Goal: Use online tool/utility: Utilize a website feature to perform a specific function

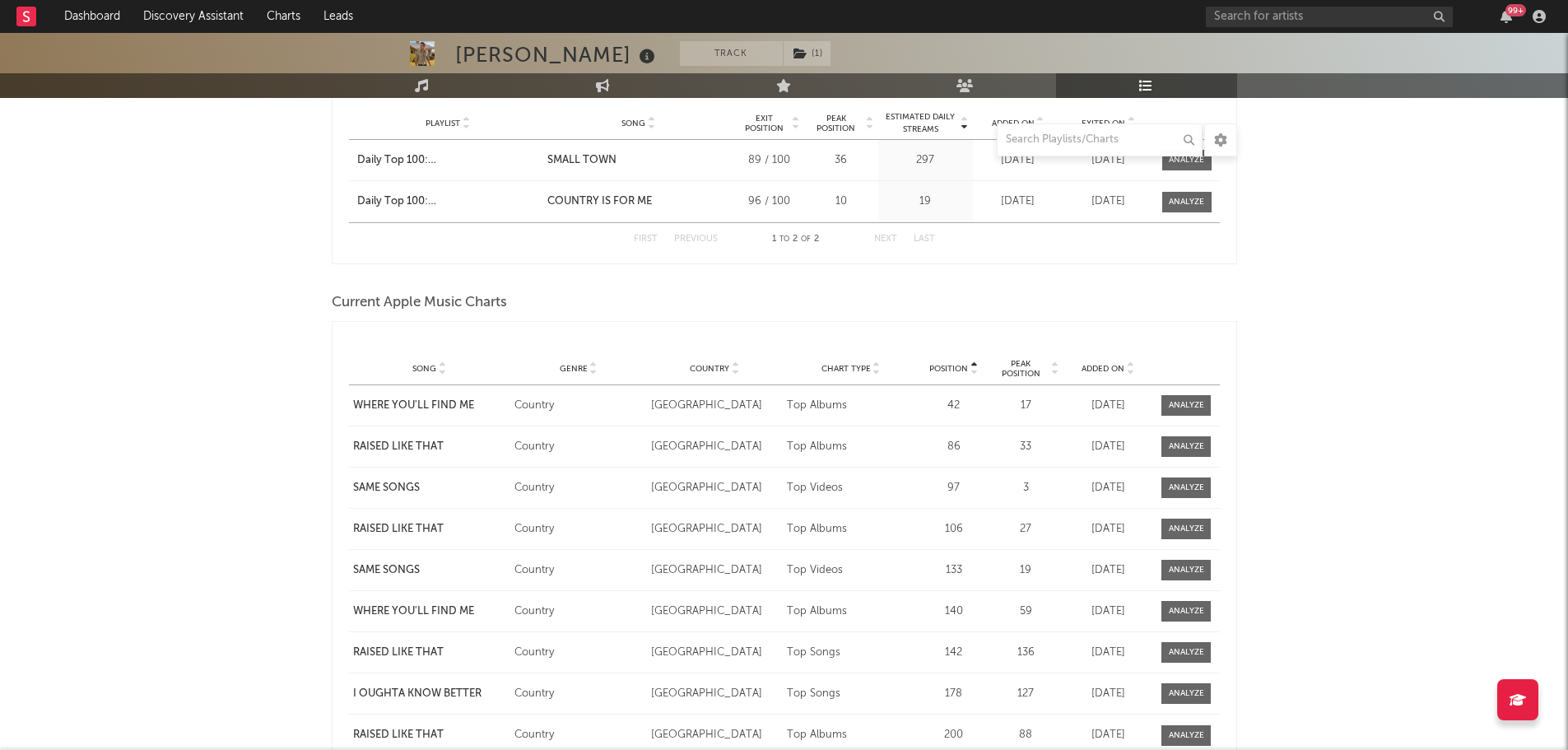
scroll to position [1894, 0]
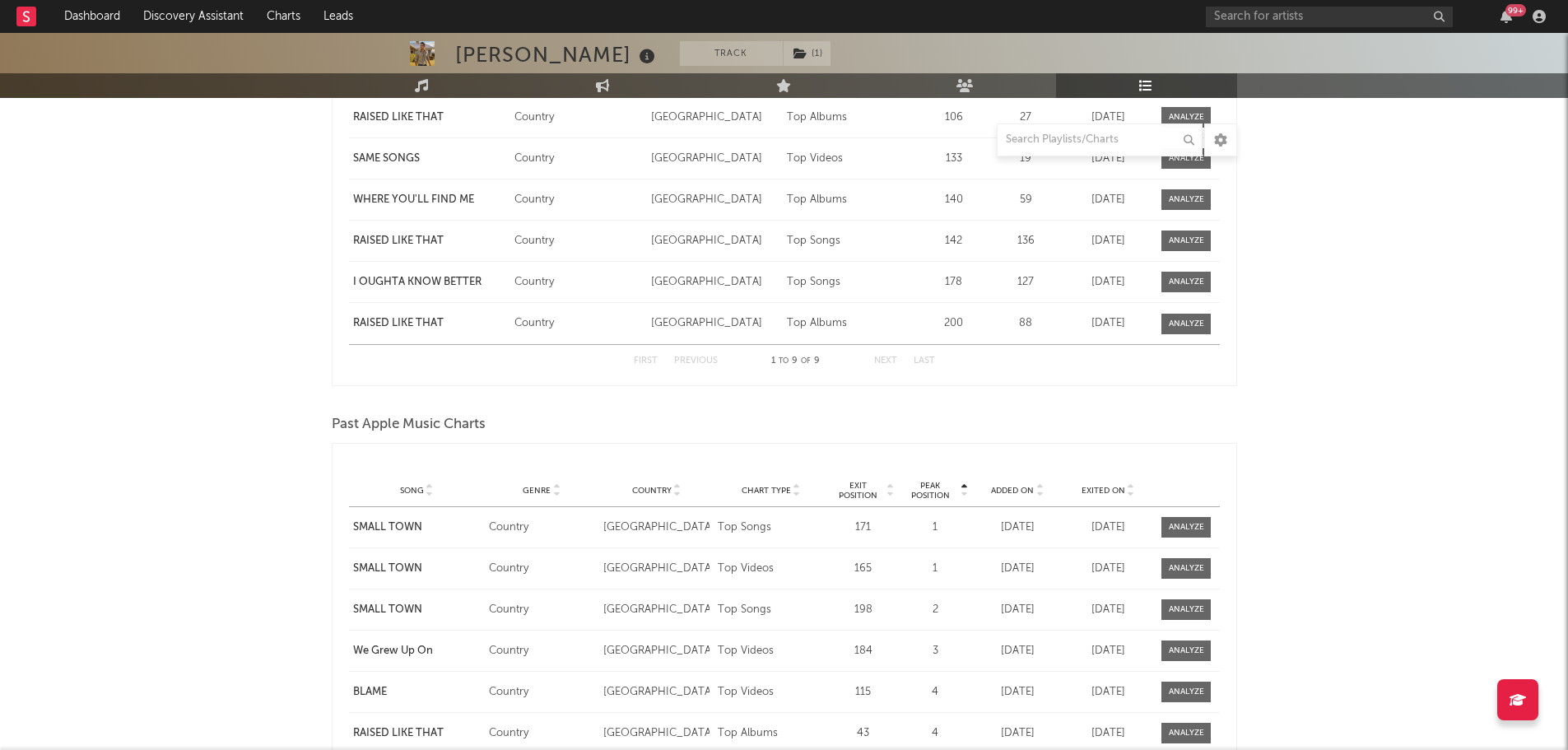
click at [367, 422] on span "Past Apple Music Charts" at bounding box center [409, 425] width 154 height 20
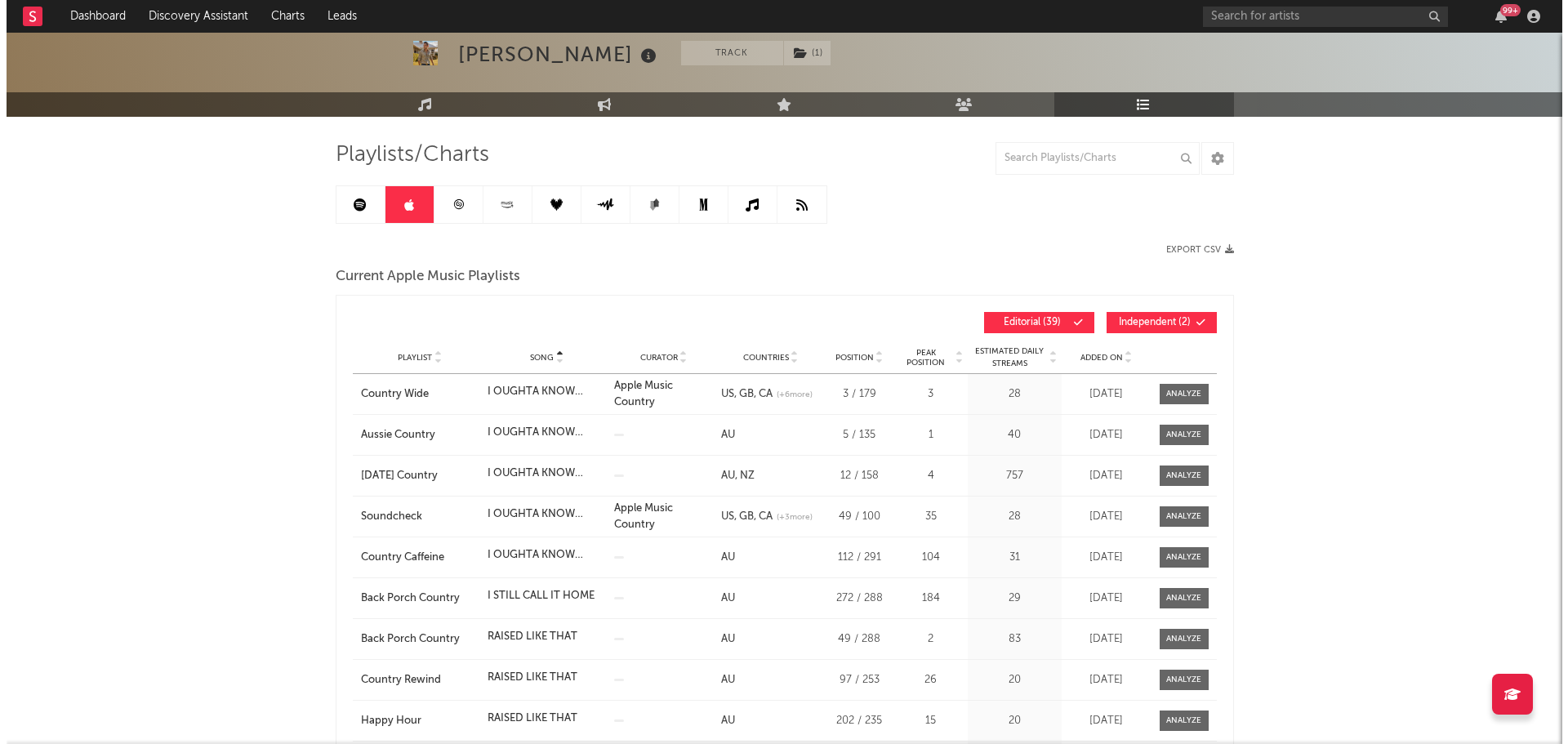
scroll to position [0, 0]
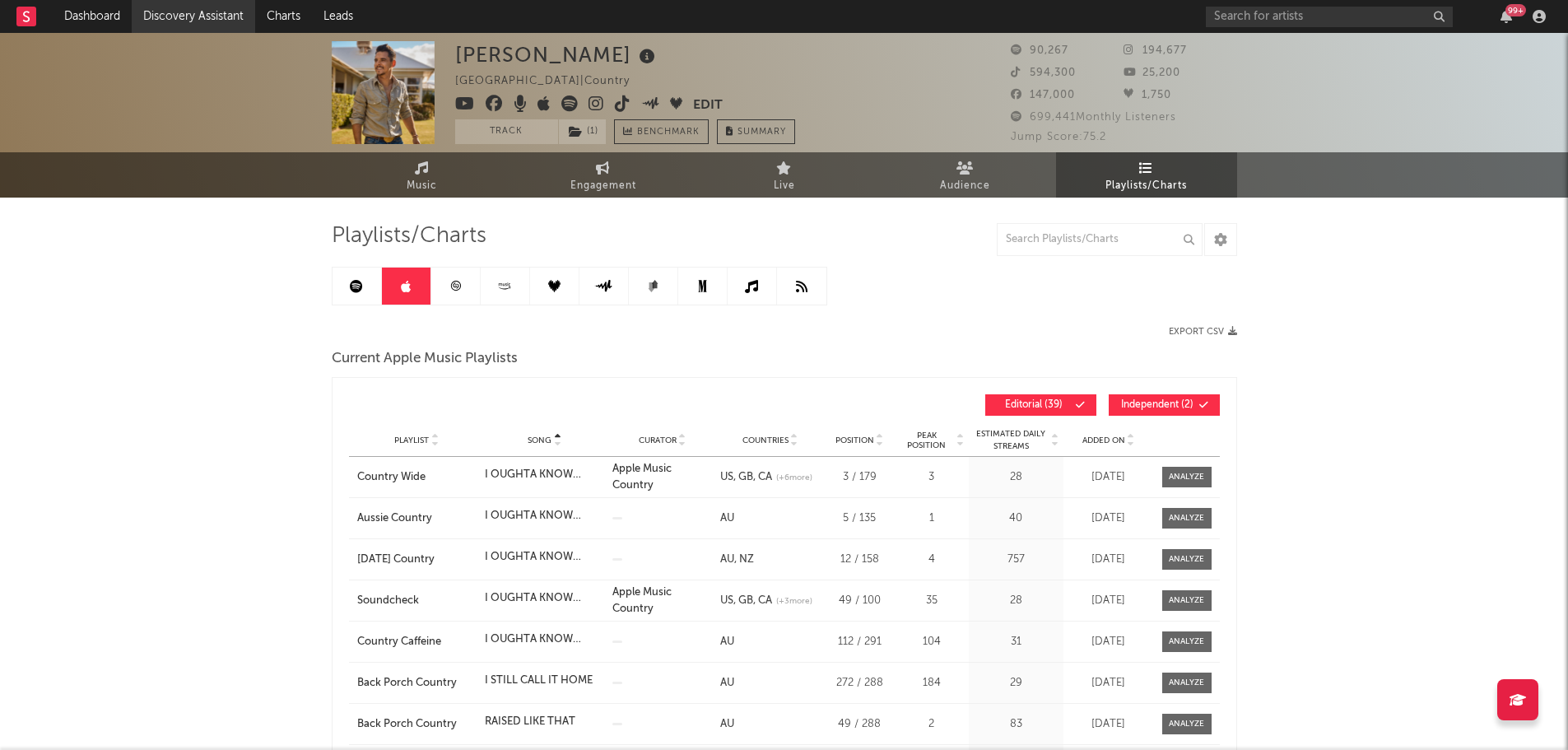
click at [137, 7] on link "Discovery Assistant" at bounding box center [194, 16] width 123 height 33
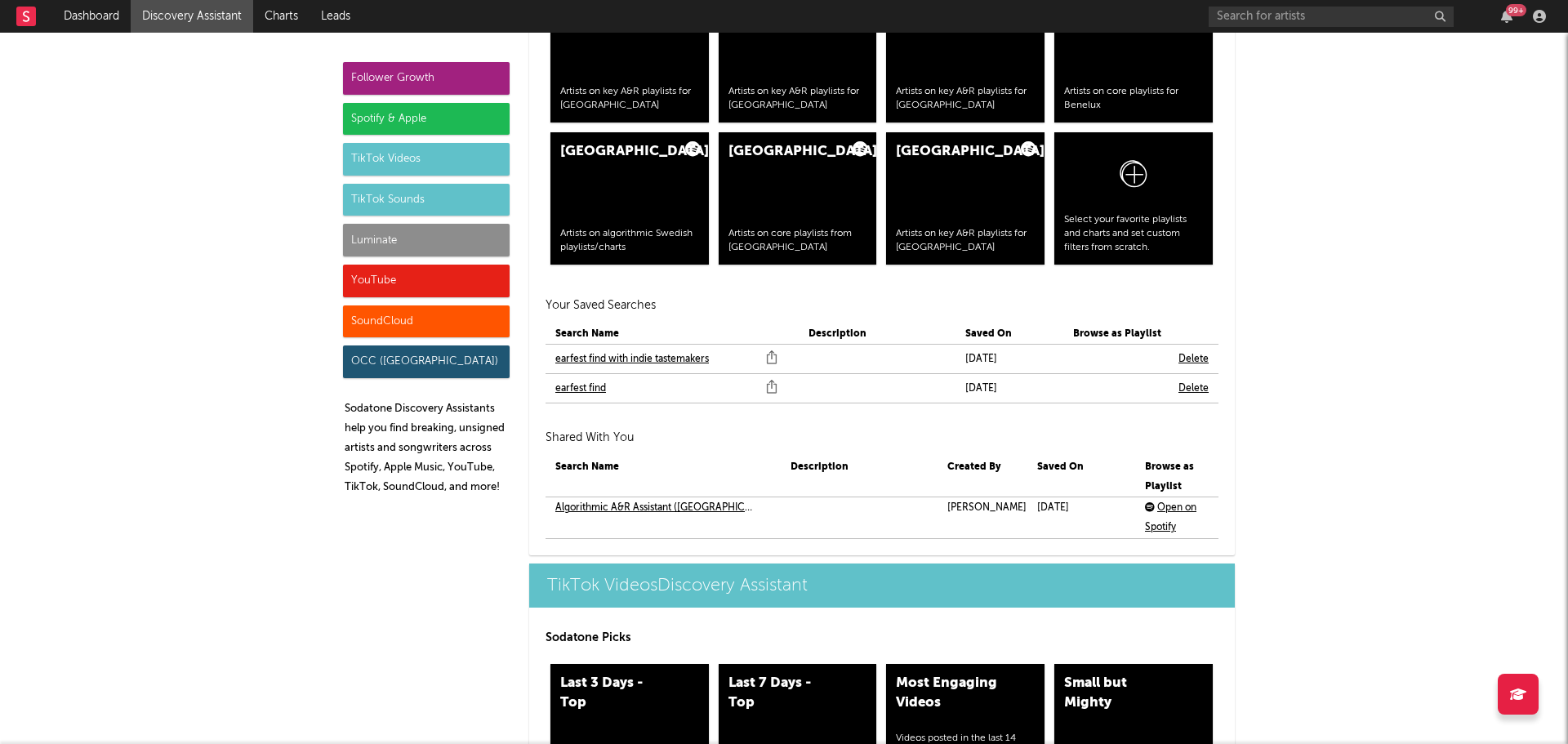
scroll to position [3594, 0]
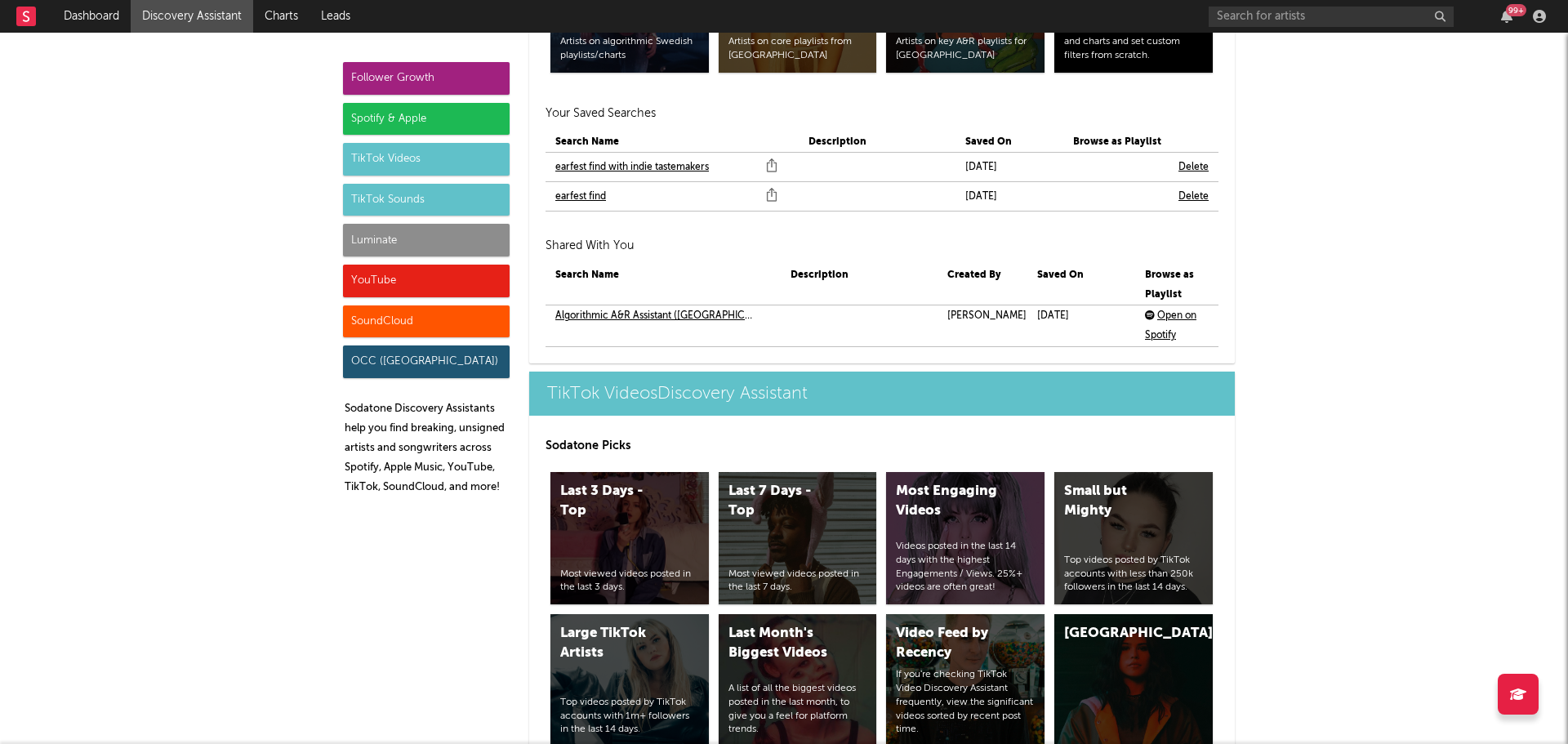
click at [573, 195] on link "earfest find" at bounding box center [581, 197] width 51 height 19
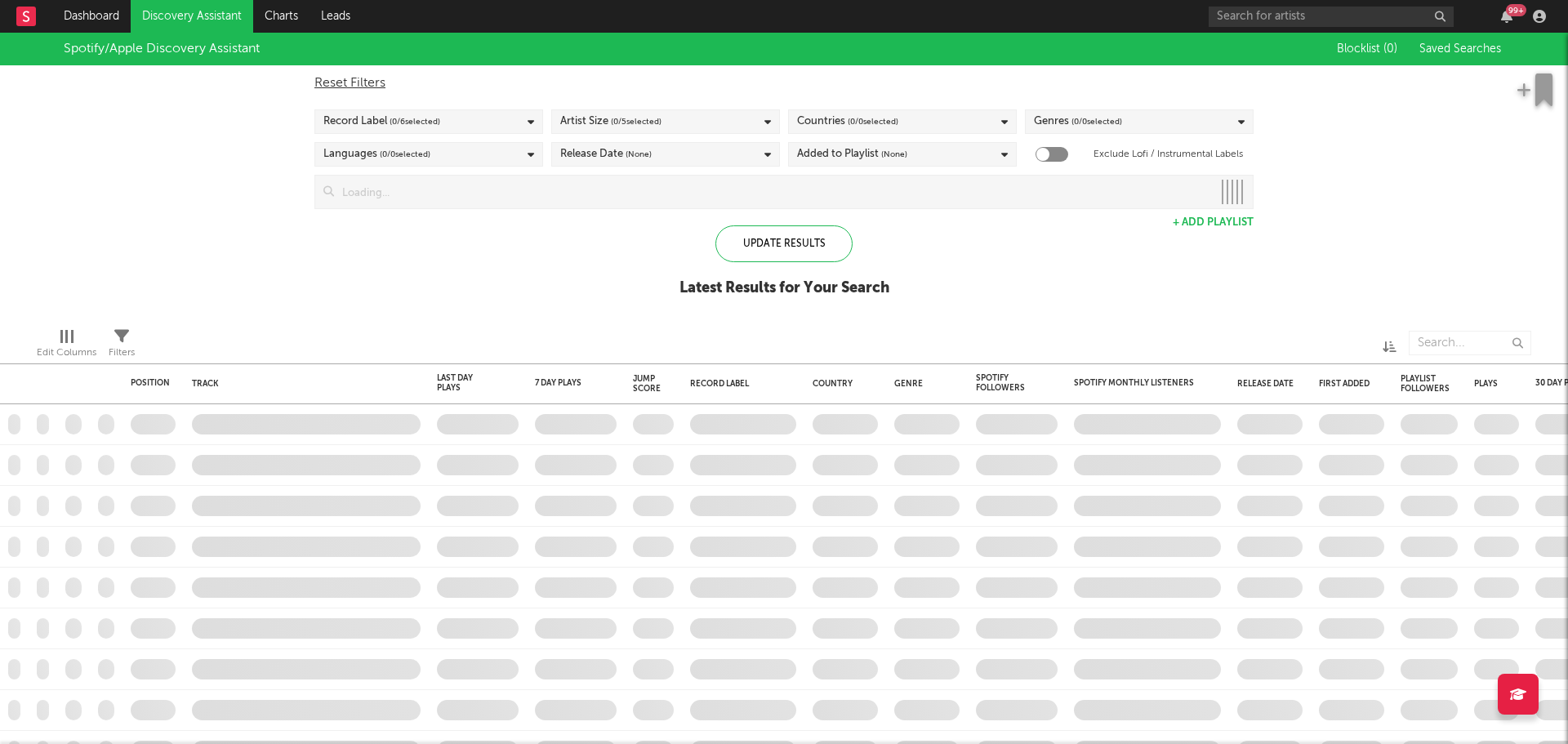
click at [475, 129] on div "Record Label ( 0 / 6 selected)" at bounding box center [429, 122] width 229 height 24
click at [358, 88] on div "Reset Filters" at bounding box center [784, 83] width 939 height 19
click at [358, 86] on div "Reset Filters" at bounding box center [784, 83] width 939 height 19
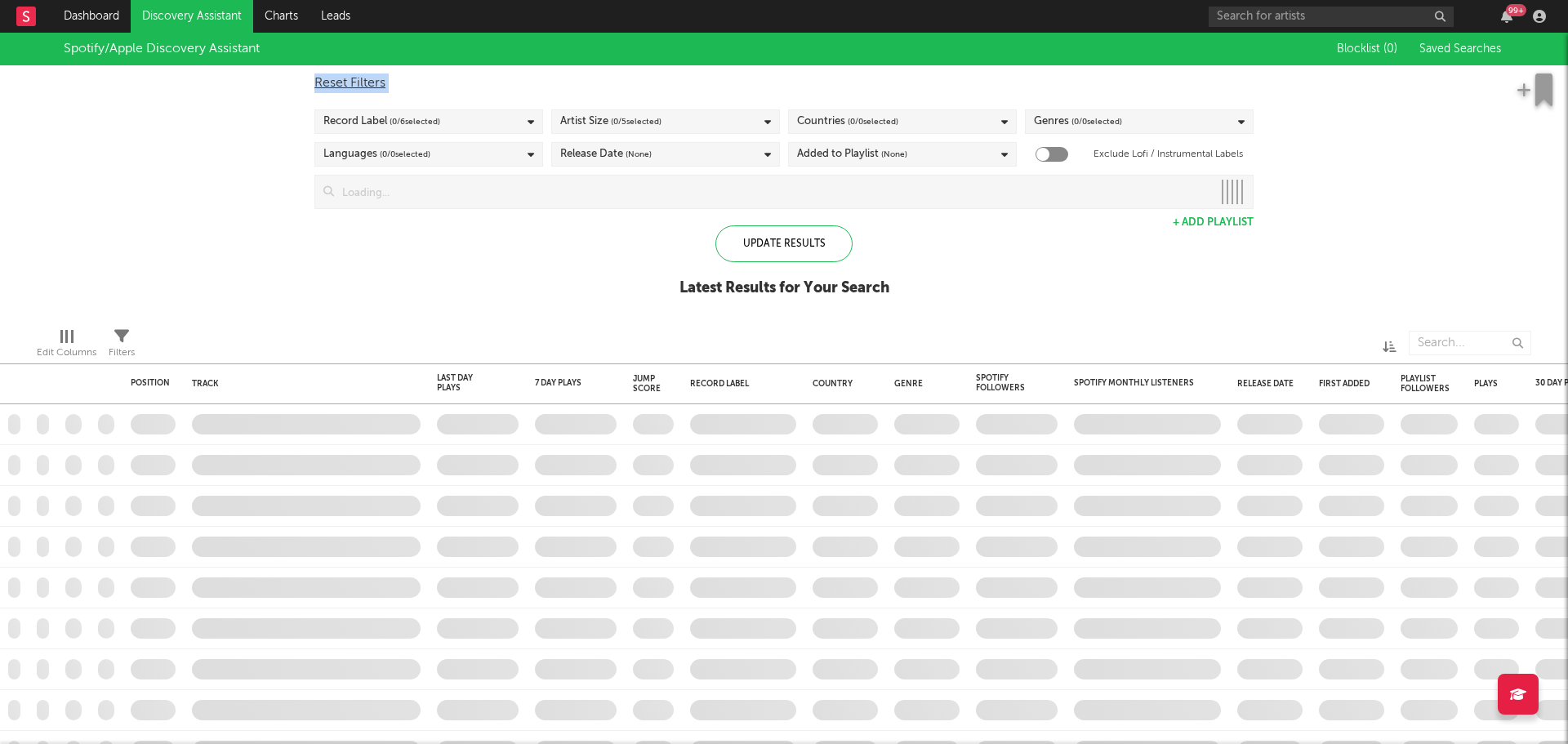
click at [358, 86] on div "Reset Filters" at bounding box center [784, 83] width 939 height 19
checkbox input "true"
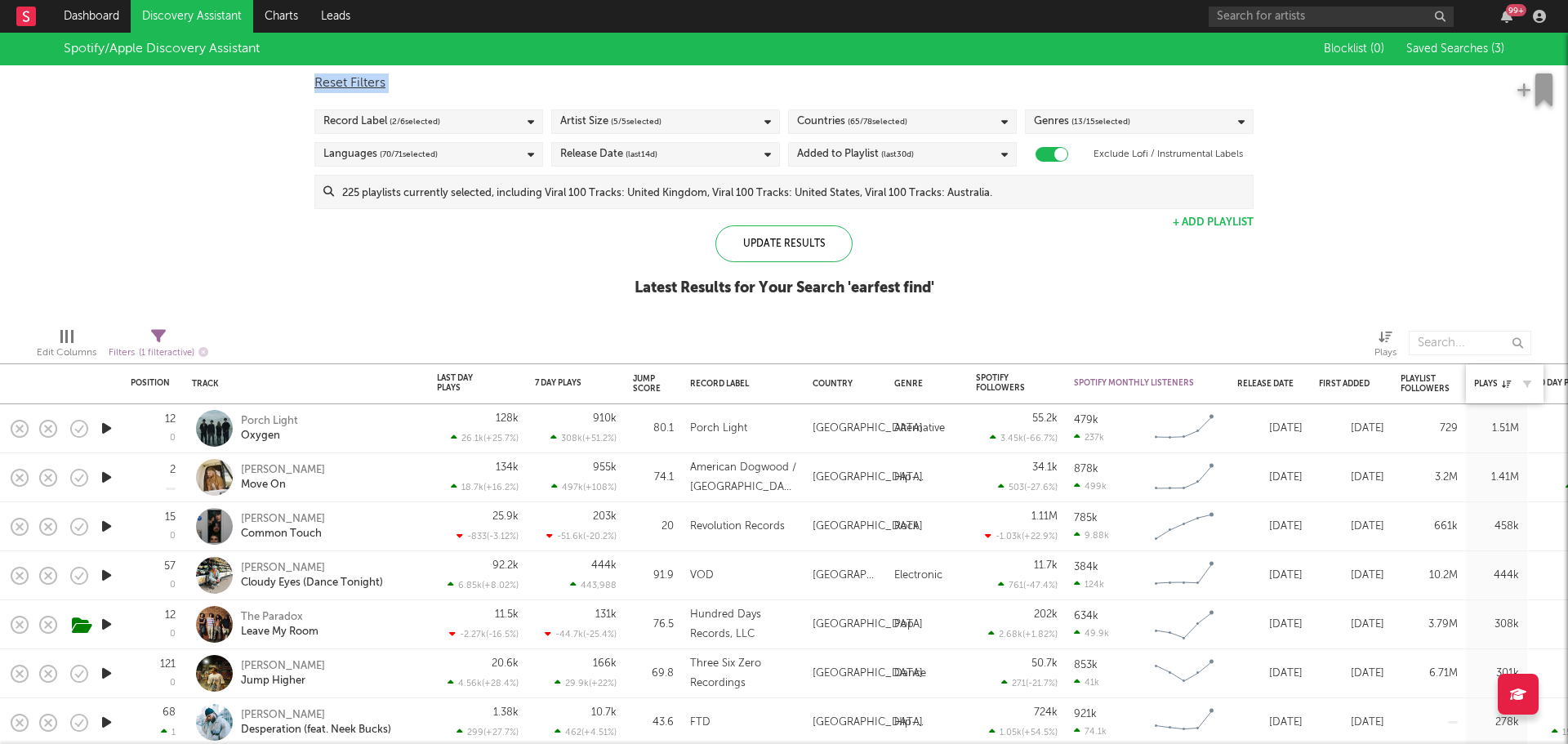
click at [1479, 391] on div "Plays" at bounding box center [1505, 383] width 61 height 34
click at [1488, 383] on div "Plays" at bounding box center [1493, 384] width 37 height 10
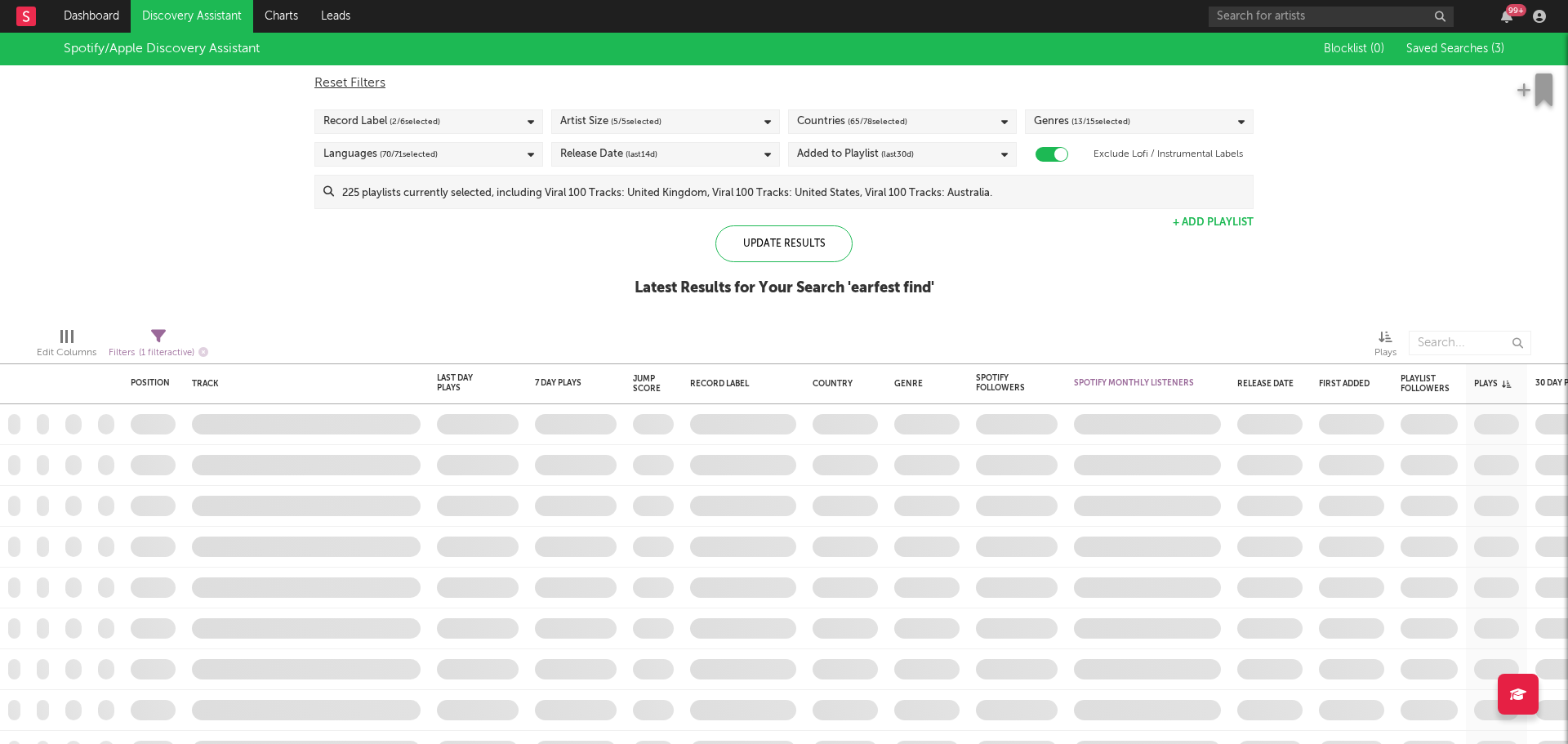
click at [160, 333] on icon at bounding box center [159, 337] width 15 height 15
select select "max"
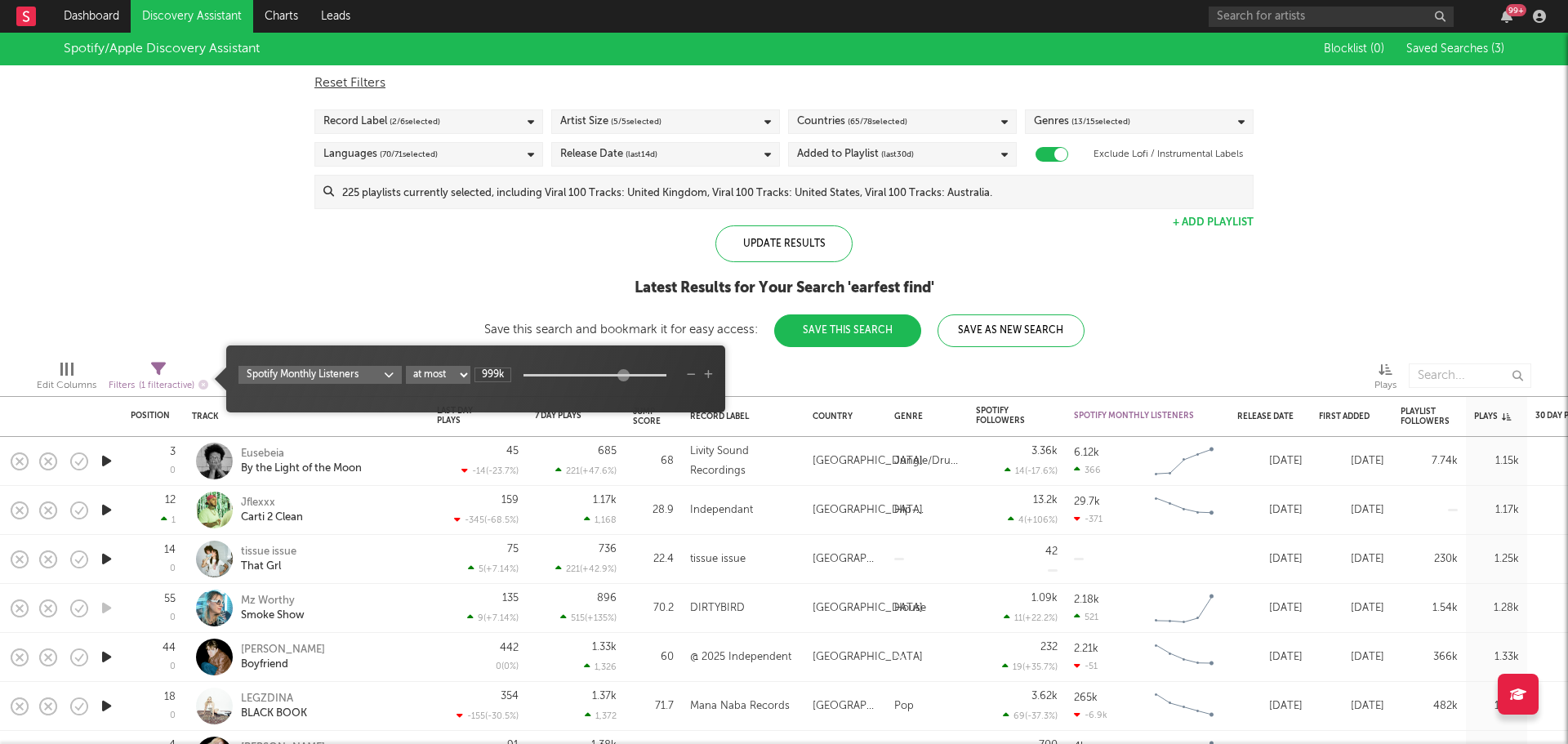
click at [225, 281] on div "Spotify/Apple Discovery Assistant Blocklist ( 0 ) Saved Searches ( 3 ) Reset Fi…" at bounding box center [784, 189] width 1568 height 314
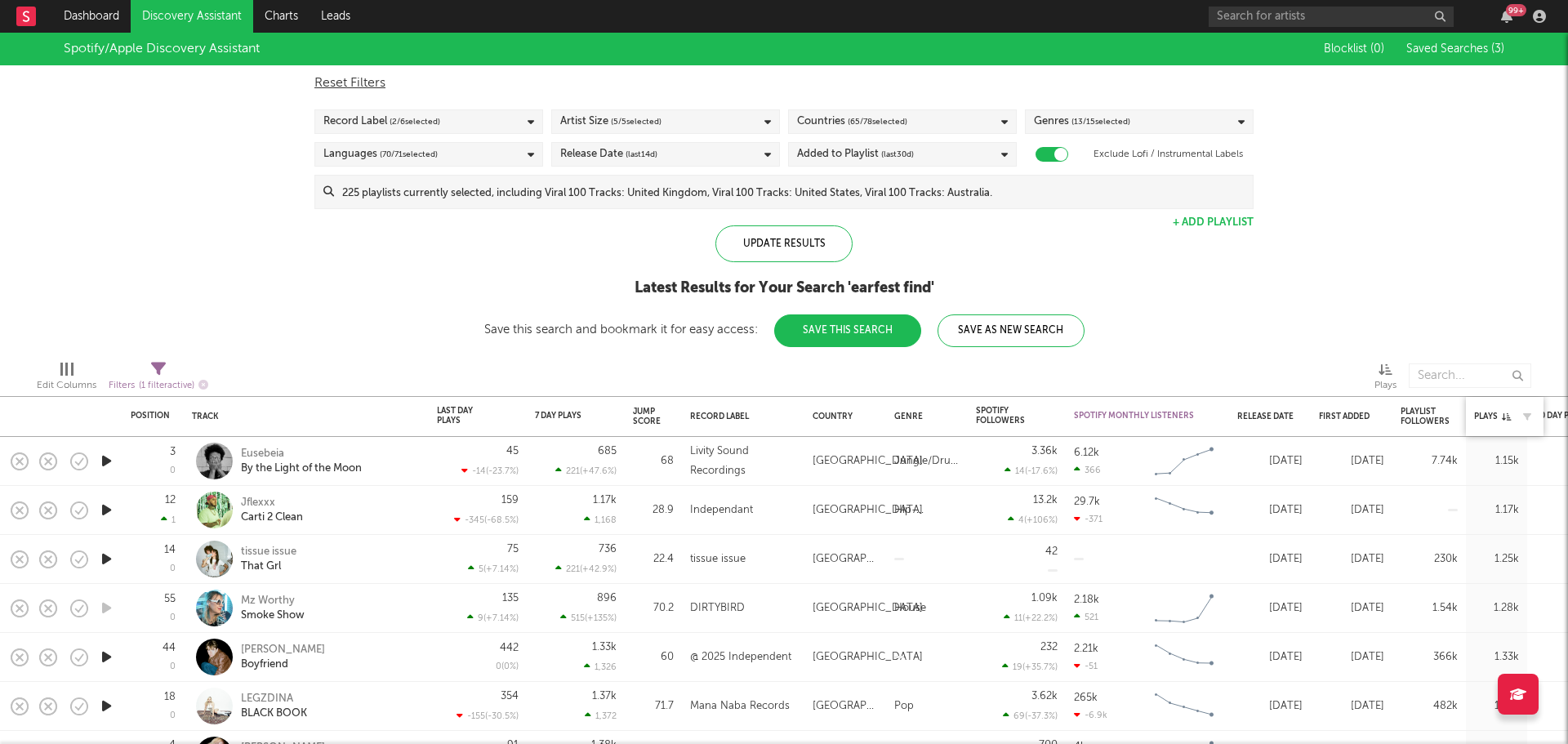
click at [1490, 411] on div "Plays" at bounding box center [1505, 417] width 61 height 34
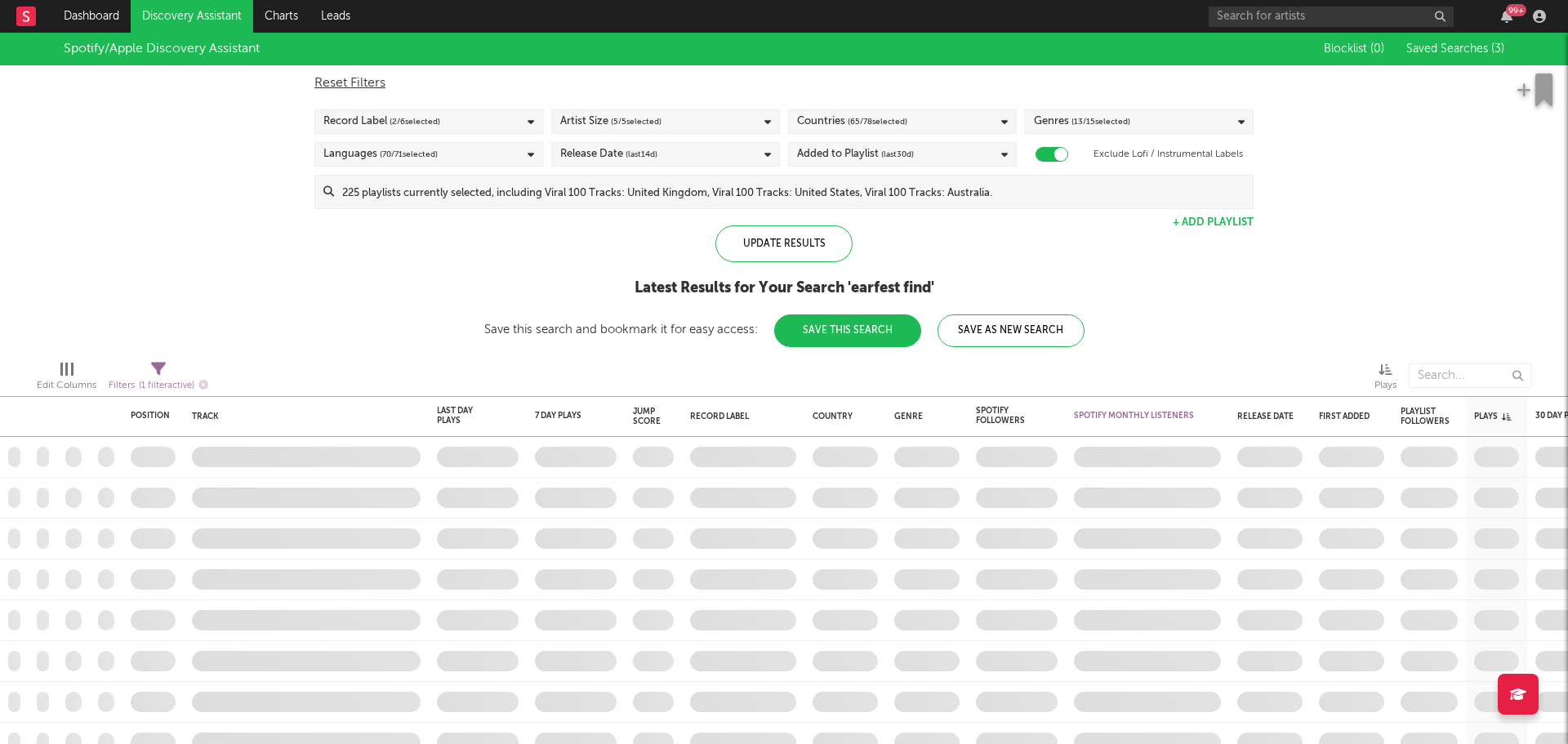
click at [195, 8] on link "Discovery Assistant" at bounding box center [192, 16] width 122 height 32
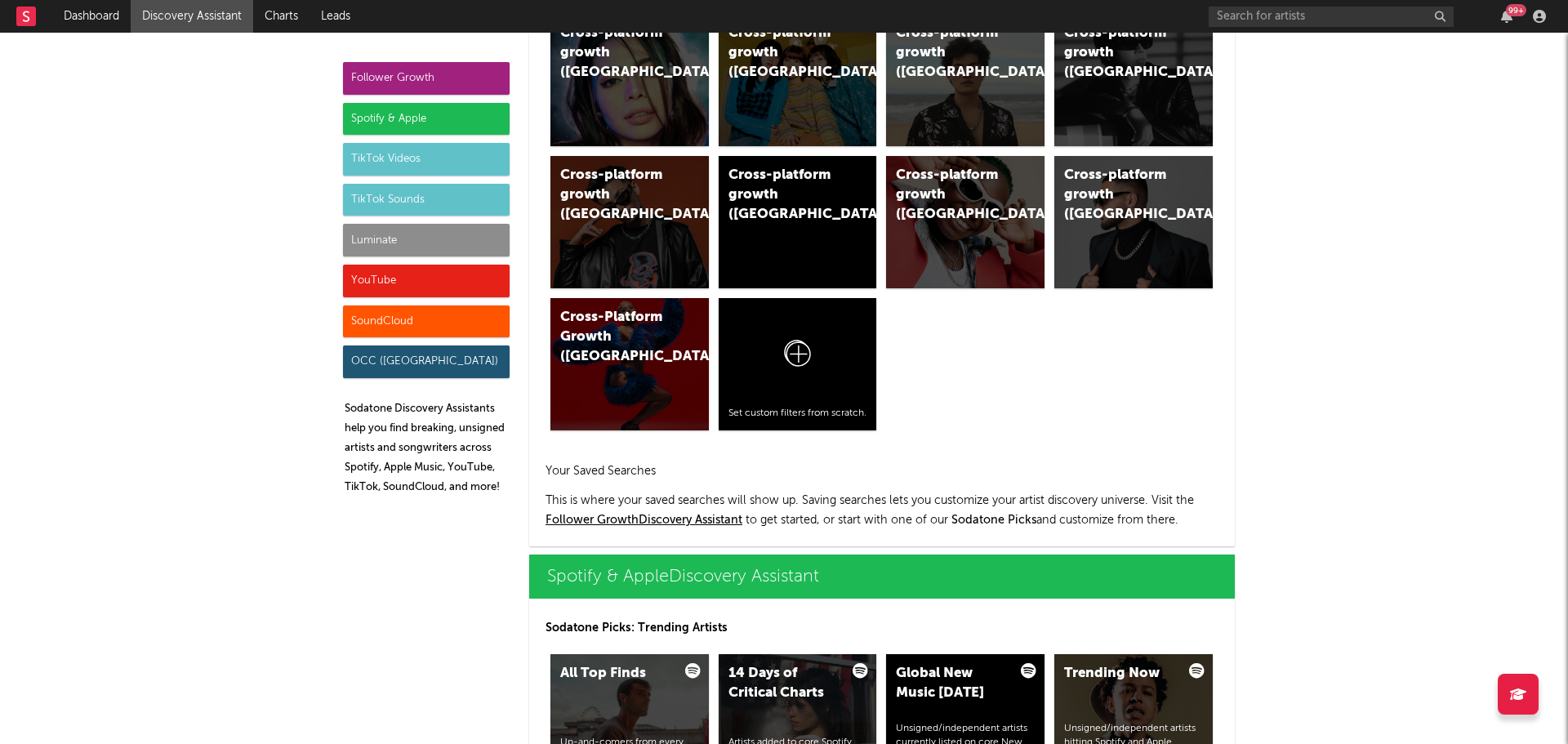
click at [440, 121] on div "Spotify & Apple" at bounding box center [427, 119] width 167 height 32
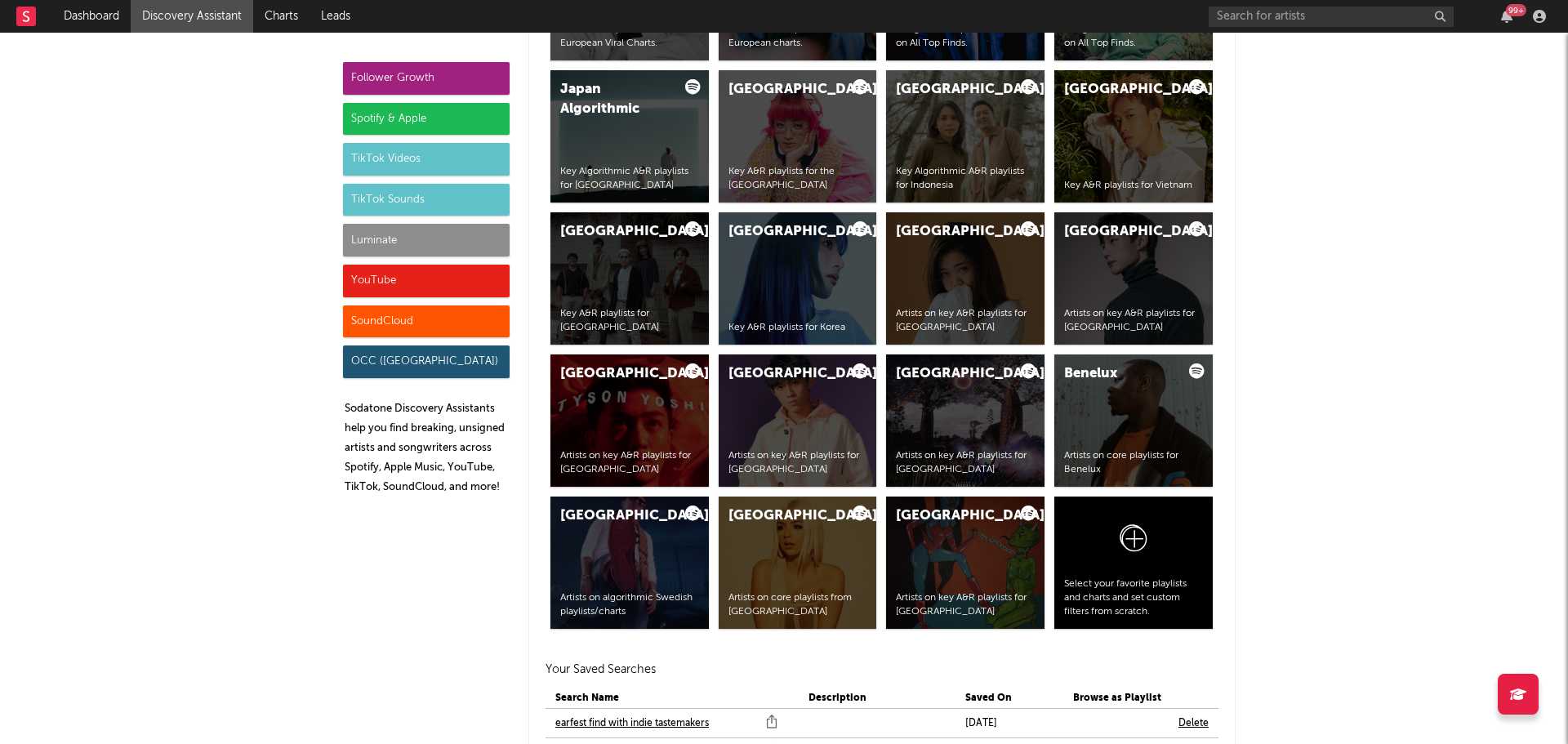
scroll to position [3266, 0]
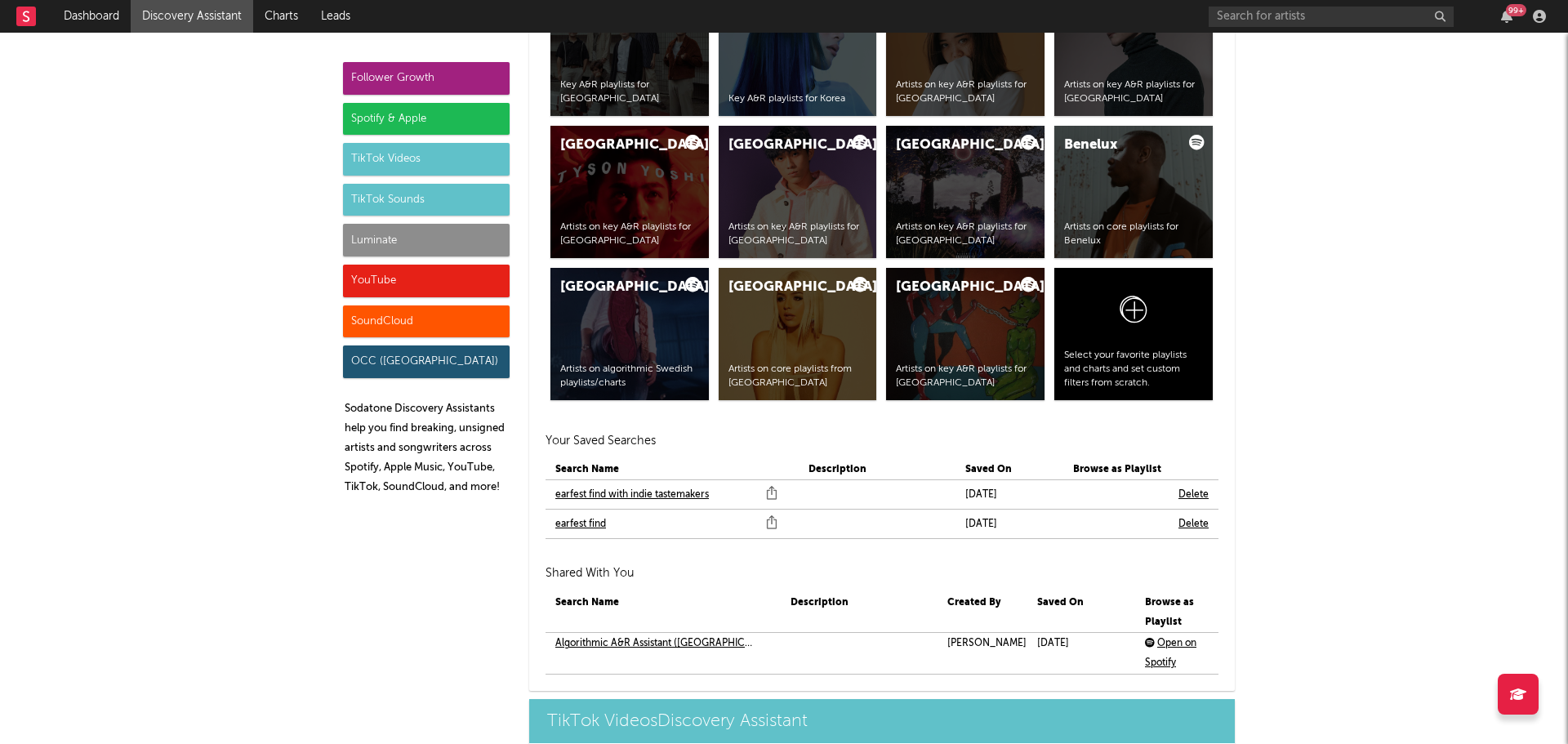
click at [647, 497] on link "earfest find with indie tastemakers" at bounding box center [633, 494] width 154 height 19
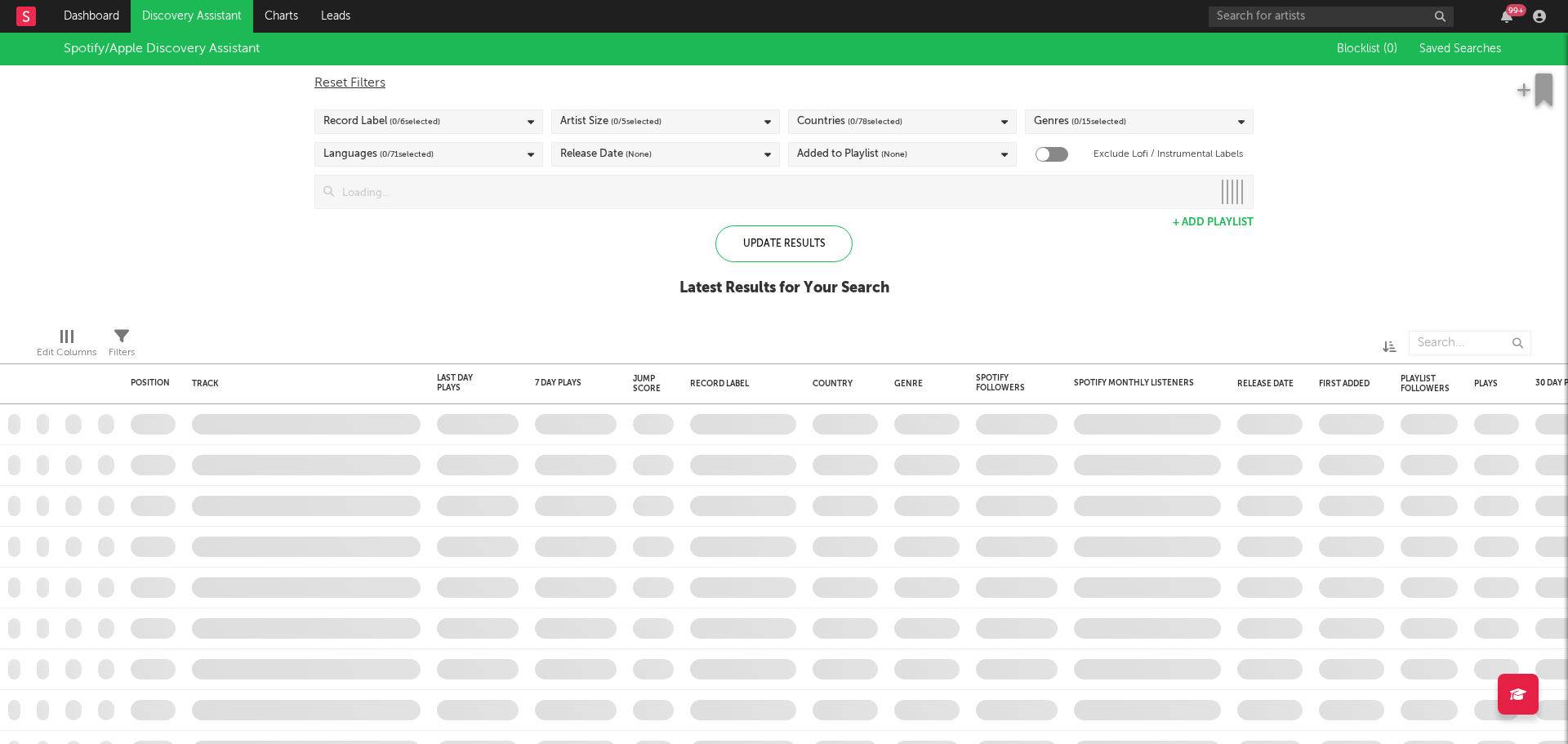
checkbox input "true"
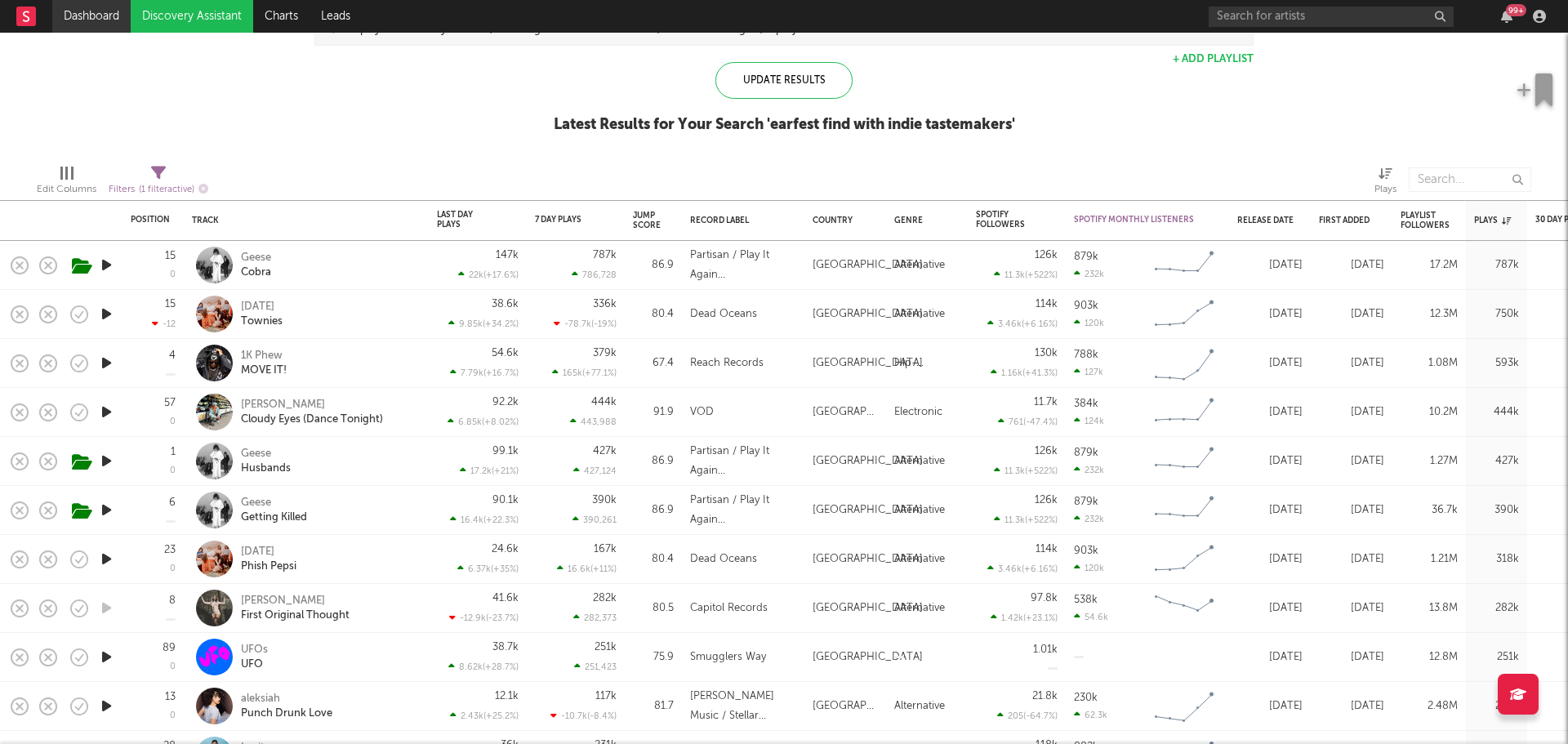
click at [98, 19] on link "Dashboard" at bounding box center [91, 16] width 79 height 32
